Goal: Navigation & Orientation: Find specific page/section

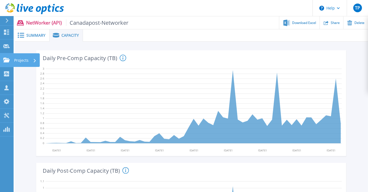
click at [8, 61] on icon at bounding box center [6, 60] width 7 height 5
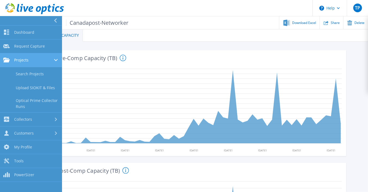
click at [26, 55] on link "Projects Projects" at bounding box center [31, 60] width 62 height 14
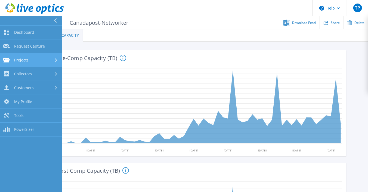
click at [26, 55] on link "Projects Projects" at bounding box center [31, 60] width 62 height 14
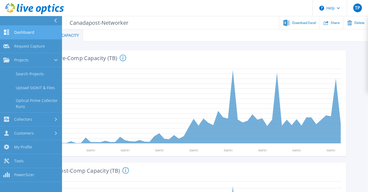
click at [21, 32] on span "Dashboard" at bounding box center [24, 32] width 20 height 5
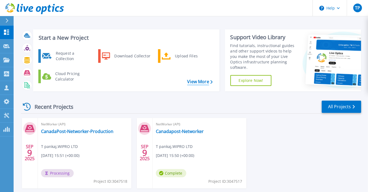
click at [193, 83] on link "View More" at bounding box center [199, 81] width 25 height 5
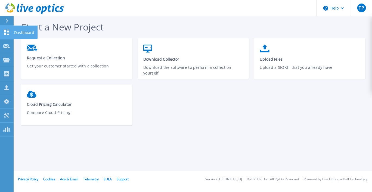
click at [2, 33] on link "Dashboard Dashboard" at bounding box center [7, 33] width 14 height 14
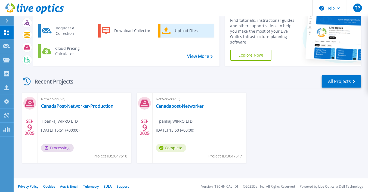
scroll to position [28, 0]
